Goal: Find specific page/section: Find specific page/section

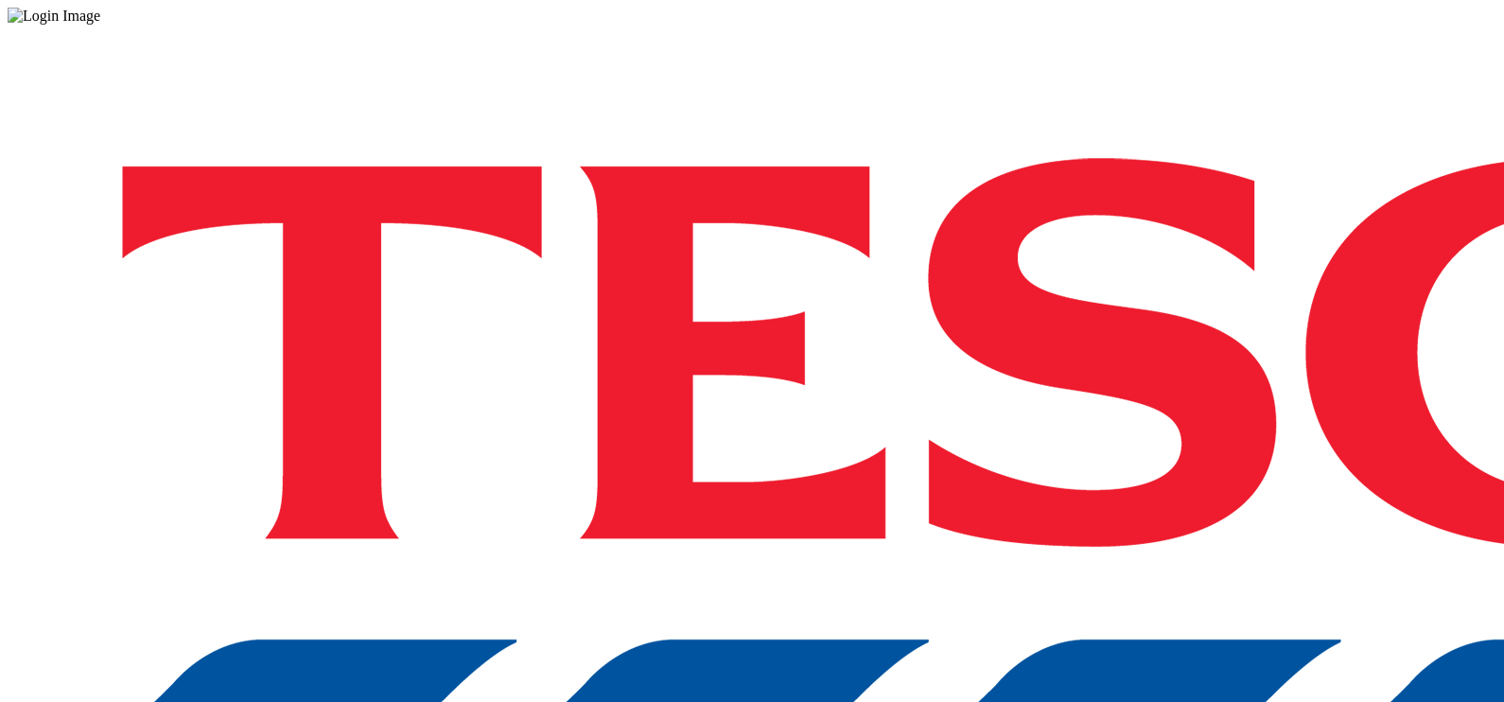
drag, startPoint x: 1103, startPoint y: 396, endPoint x: 1118, endPoint y: 423, distance: 30.5
click at [1118, 423] on div "Log in to the Spectra’s dashboard using [PERSON_NAME]’s credentials. If you don…" at bounding box center [752, 495] width 1489 height 940
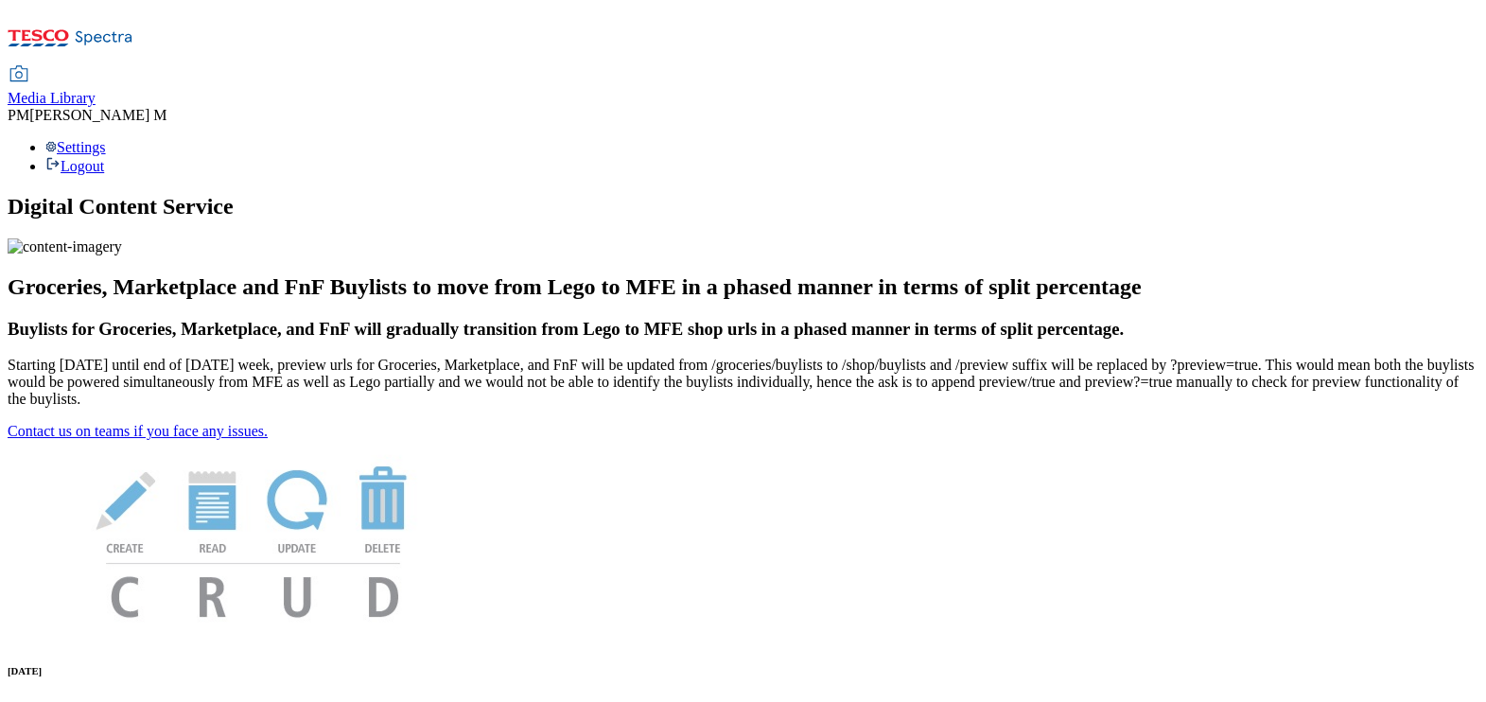
click at [96, 90] on span "Media Library" at bounding box center [52, 98] width 88 height 16
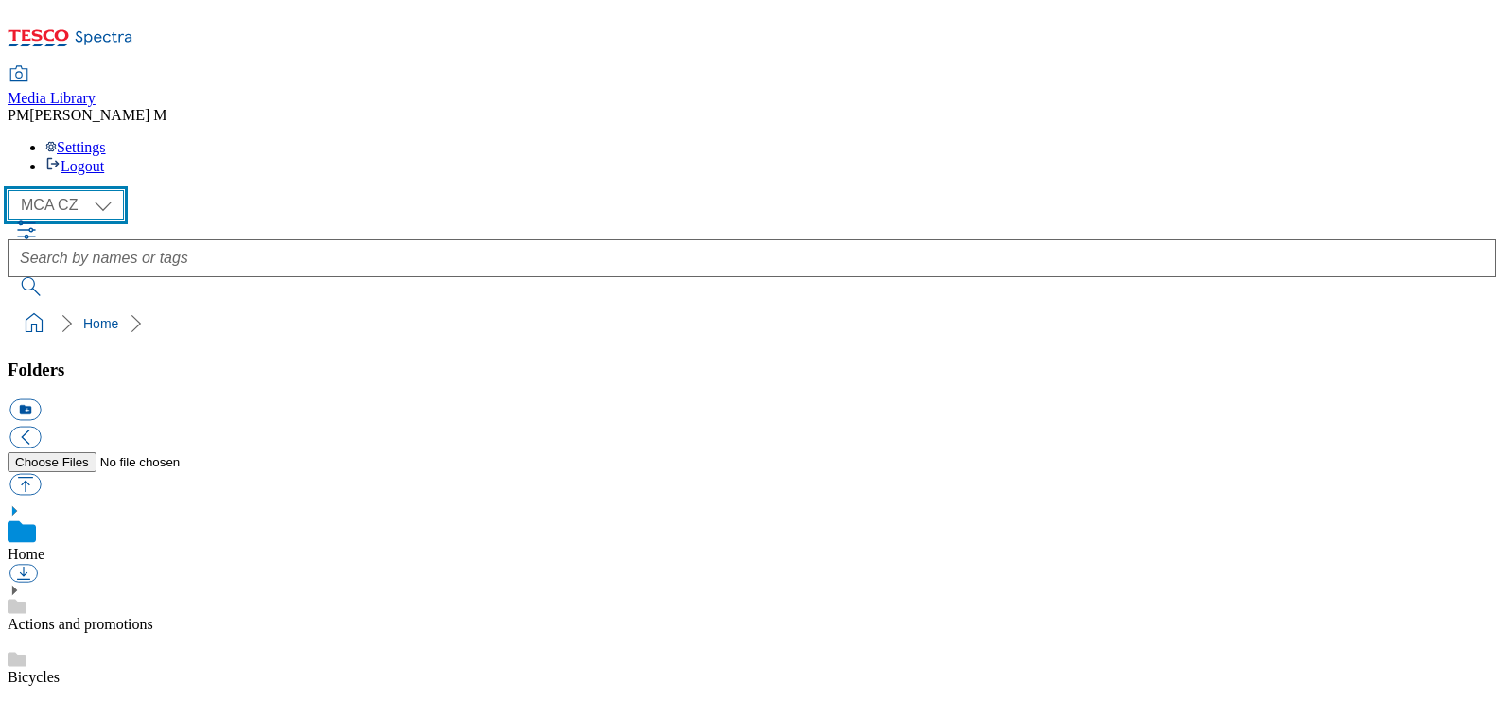
click at [102, 190] on select "MCA CZ MCA HU MCA SK" at bounding box center [66, 205] width 116 height 30
select select "flare-mca-sk"
click at [12, 190] on select "MCA CZ MCA HU MCA SK" at bounding box center [66, 205] width 116 height 30
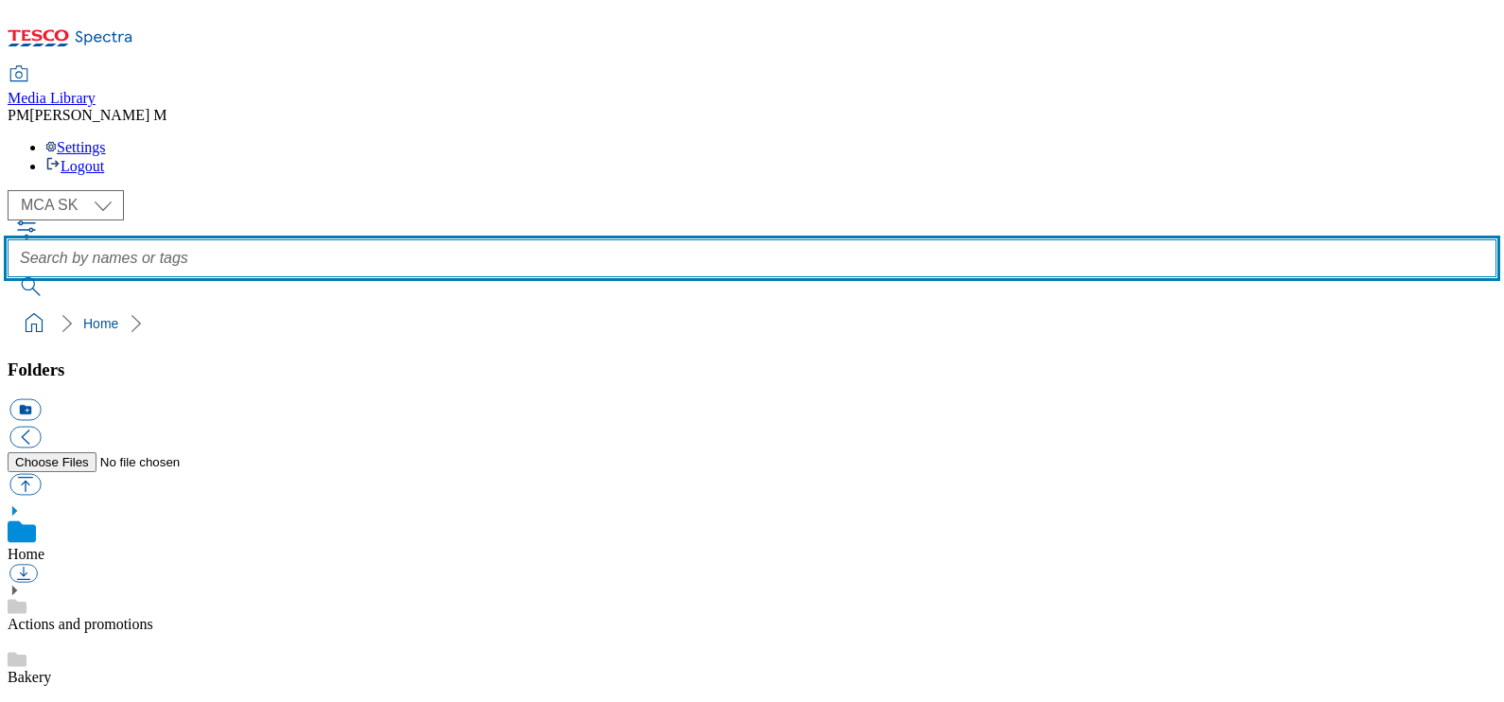
click at [682, 239] on input "text" at bounding box center [752, 258] width 1489 height 38
paste input "B91"
type input "B91"
click at [8, 277] on button "submit" at bounding box center [32, 286] width 49 height 19
